Goal: Task Accomplishment & Management: Use online tool/utility

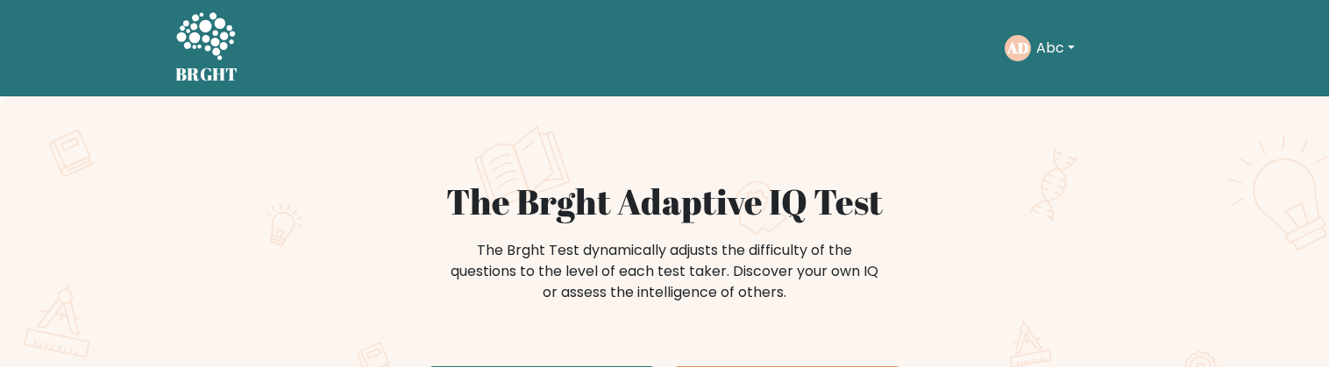
click at [1063, 53] on button "Abc" at bounding box center [1055, 48] width 49 height 23
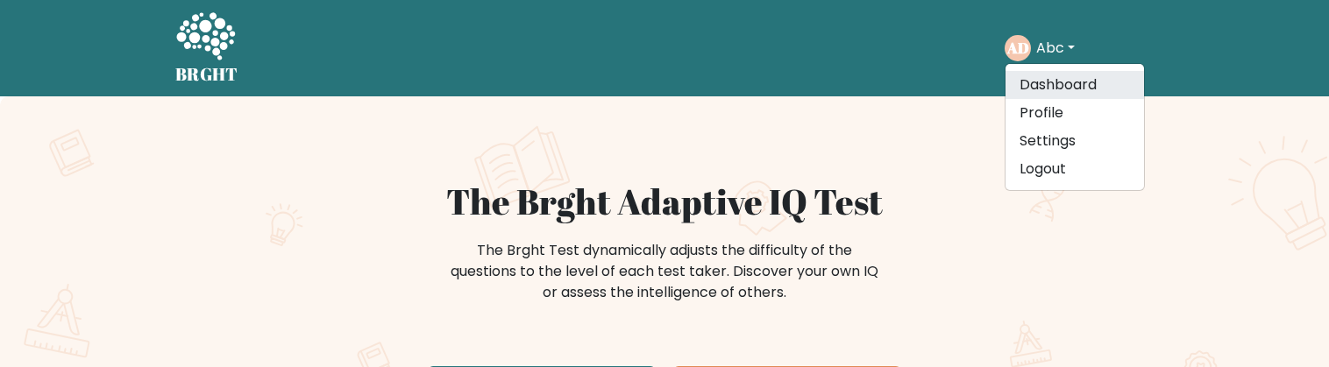
click at [1059, 88] on link "Dashboard" at bounding box center [1074, 85] width 138 height 28
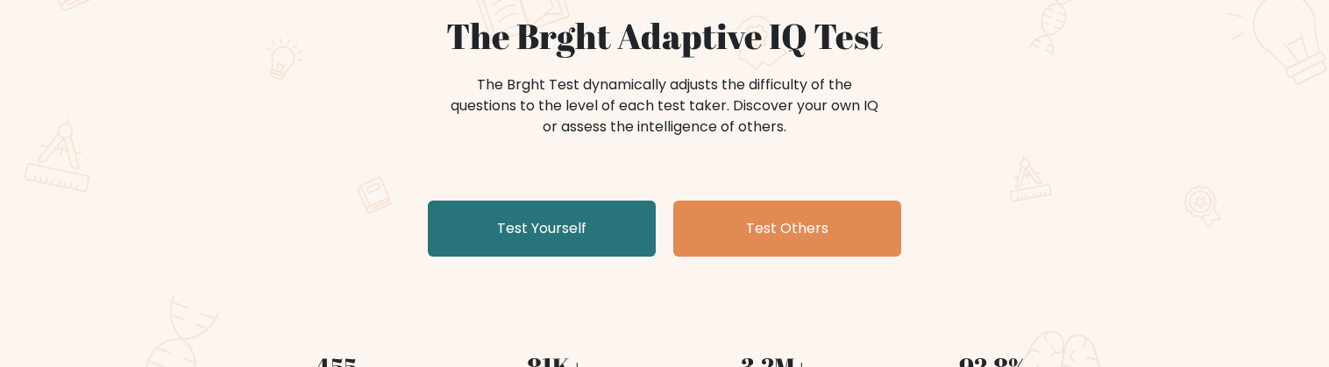
scroll to position [351, 0]
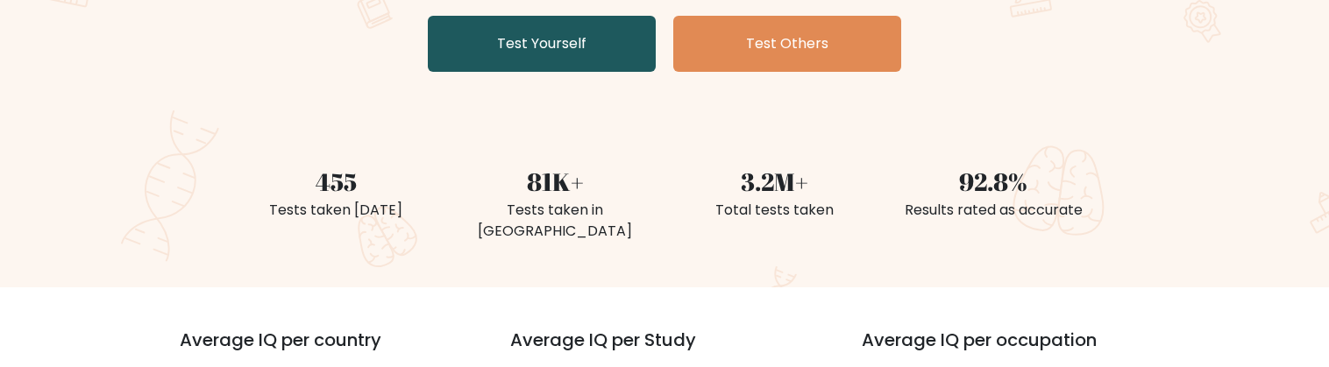
click at [513, 27] on link "Test Yourself" at bounding box center [542, 44] width 228 height 56
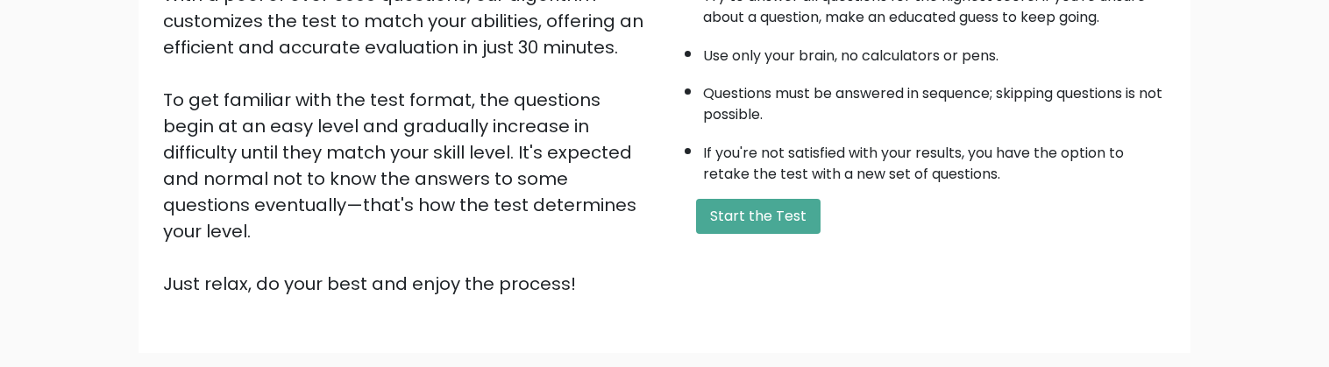
scroll to position [351, 0]
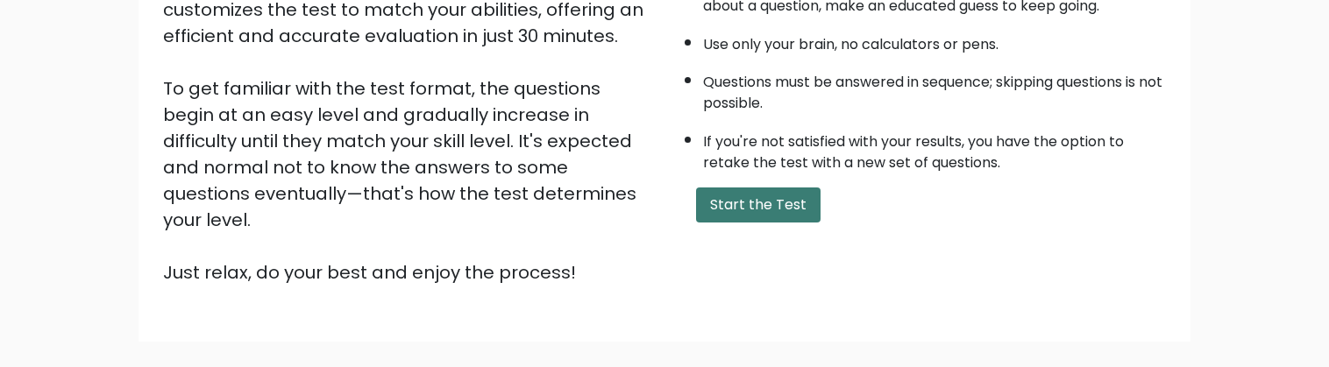
click at [785, 216] on button "Start the Test" at bounding box center [758, 205] width 124 height 35
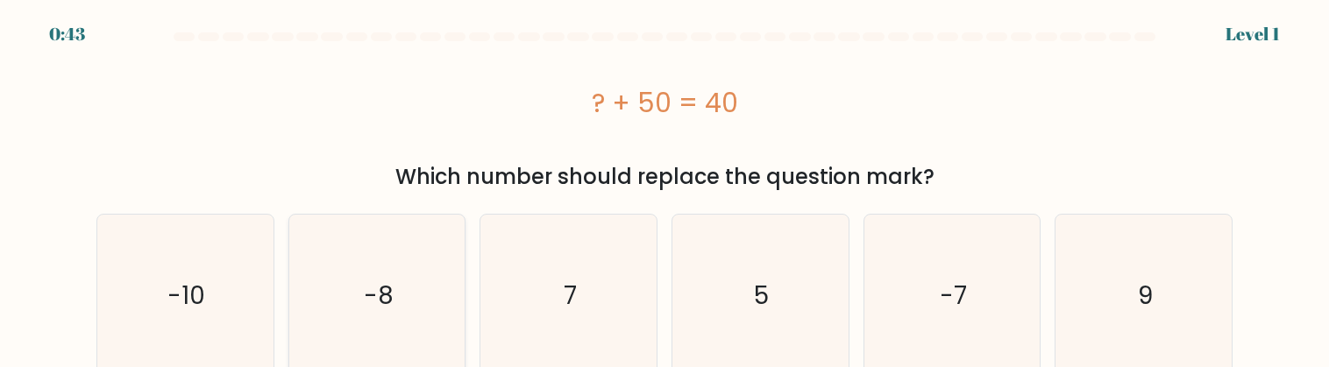
click at [428, 271] on icon "-8" at bounding box center [376, 296] width 163 height 163
click at [664, 188] on input "b. -8" at bounding box center [664, 186] width 1 height 4
radio input "true"
click at [625, 286] on icon "7" at bounding box center [568, 296] width 163 height 163
click at [664, 188] on input "c. 7" at bounding box center [664, 186] width 1 height 4
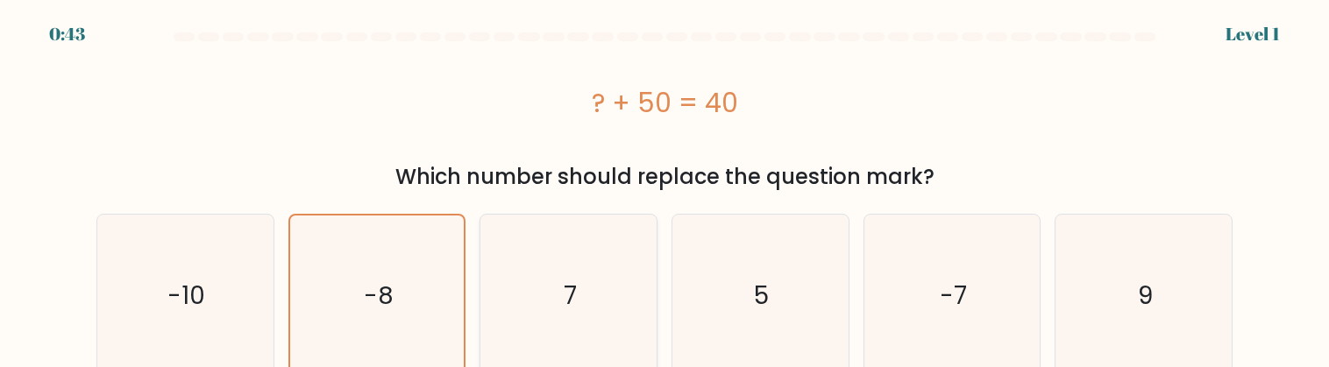
radio input "true"
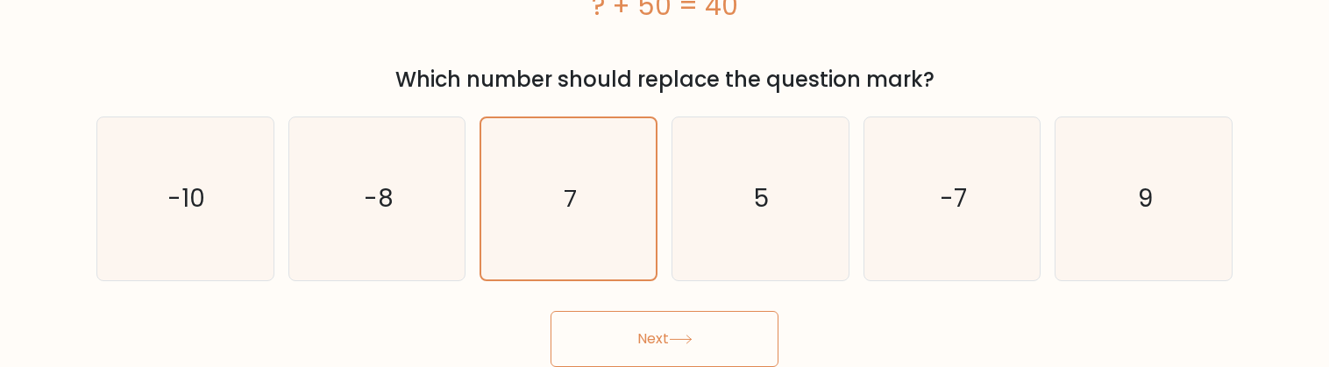
scroll to position [99, 0]
click at [671, 337] on button "Next" at bounding box center [664, 339] width 228 height 56
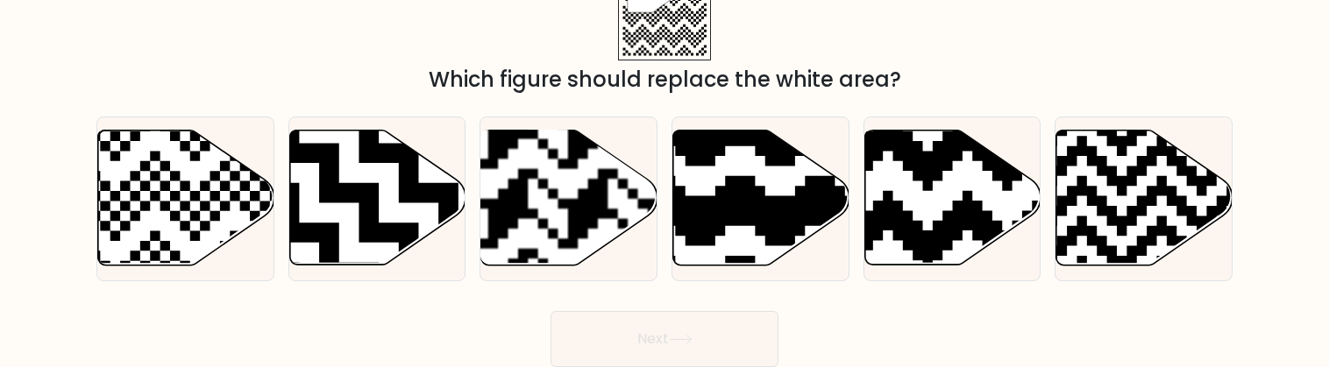
scroll to position [82, 0]
